Goal: Task Accomplishment & Management: Complete application form

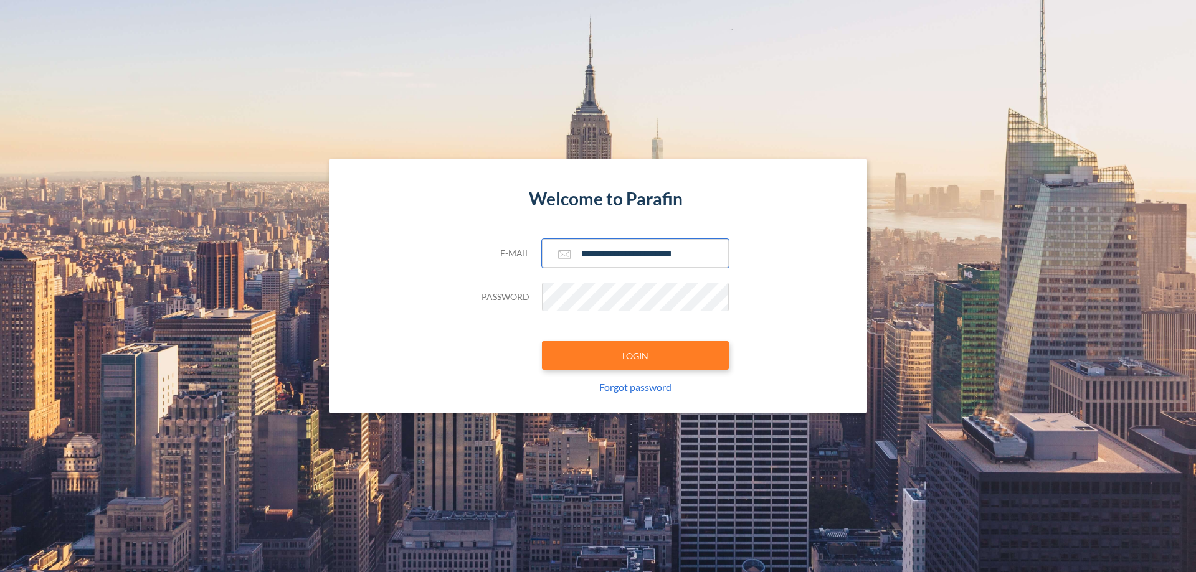
type input "**********"
click at [635, 356] on button "LOGIN" at bounding box center [635, 355] width 187 height 29
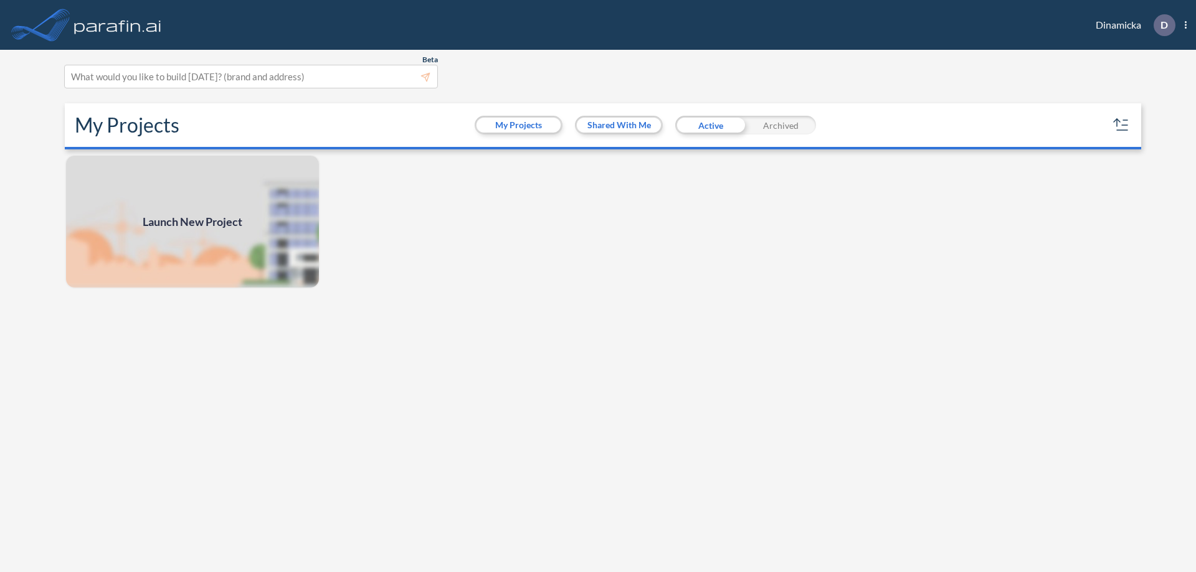
scroll to position [3, 0]
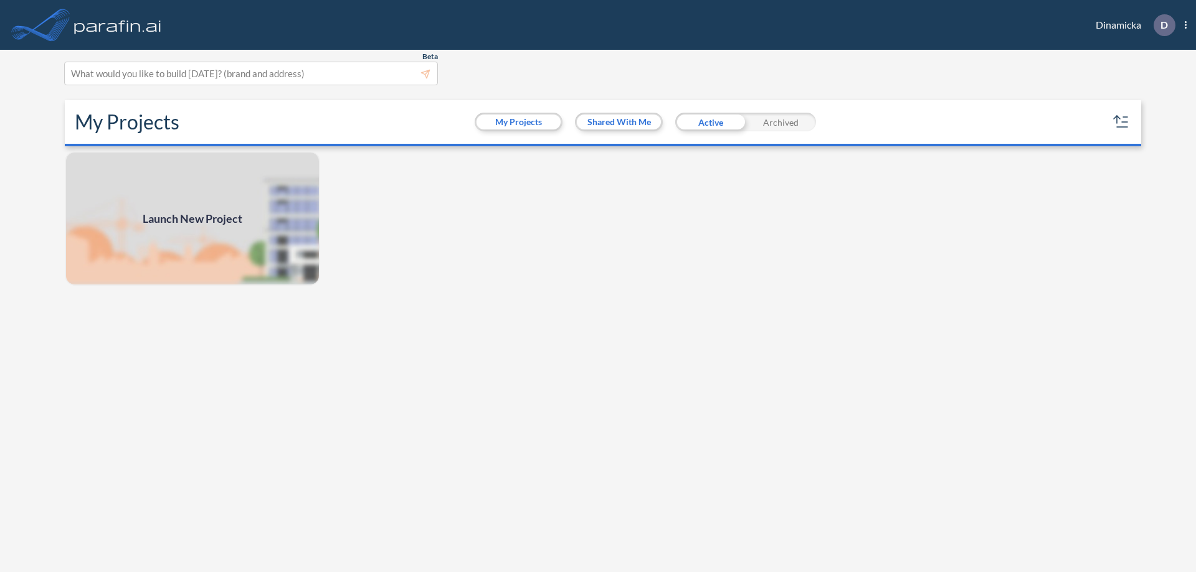
click at [192, 219] on span "Launch New Project" at bounding box center [193, 218] width 100 height 17
